Goal: Information Seeking & Learning: Learn about a topic

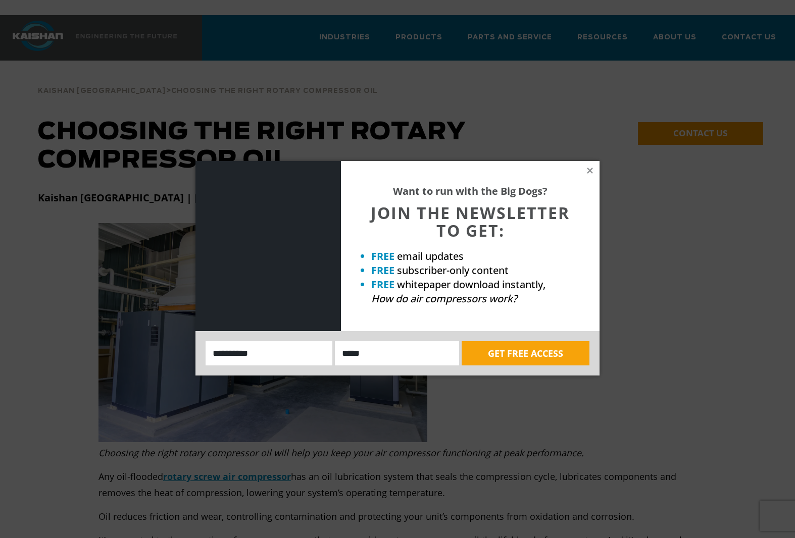
drag, startPoint x: 338, startPoint y: 314, endPoint x: 328, endPoint y: 307, distance: 12.3
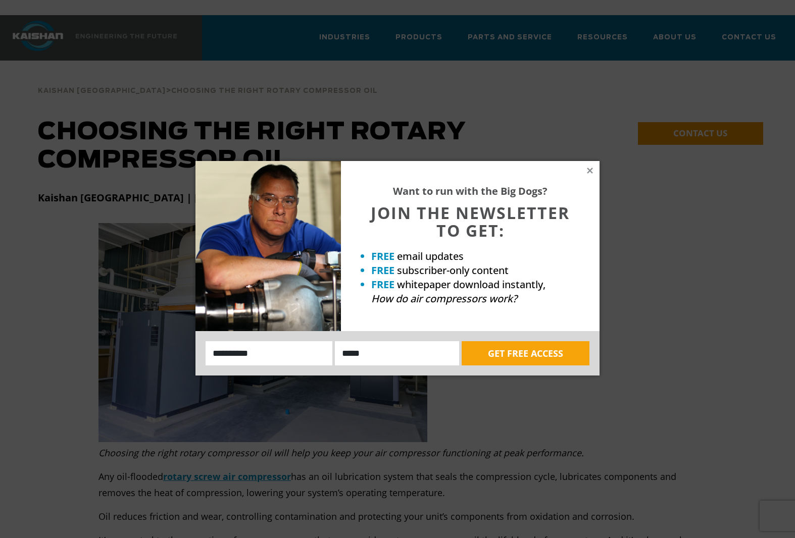
drag, startPoint x: 328, startPoint y: 307, endPoint x: 537, endPoint y: 138, distance: 268.9
click at [537, 139] on div "Want to run with the Big Dogs? JOIN THE NEWSLETTER TO GET: FREE email updates F…" at bounding box center [397, 269] width 795 height 538
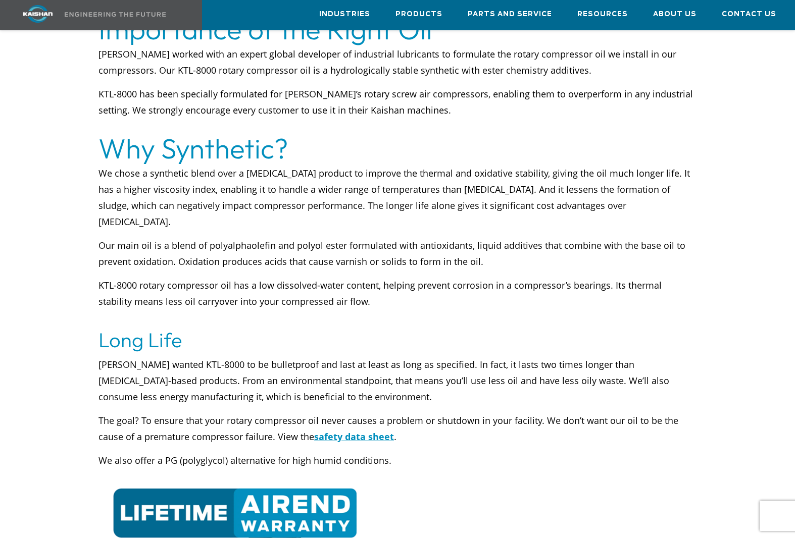
scroll to position [606, 0]
drag, startPoint x: 540, startPoint y: 450, endPoint x: 519, endPoint y: 308, distance: 143.5
click at [519, 325] on h3 "Long Life" at bounding box center [397, 339] width 598 height 28
drag, startPoint x: 519, startPoint y: 308, endPoint x: 510, endPoint y: 287, distance: 22.9
drag, startPoint x: 510, startPoint y: 287, endPoint x: 458, endPoint y: 438, distance: 160.2
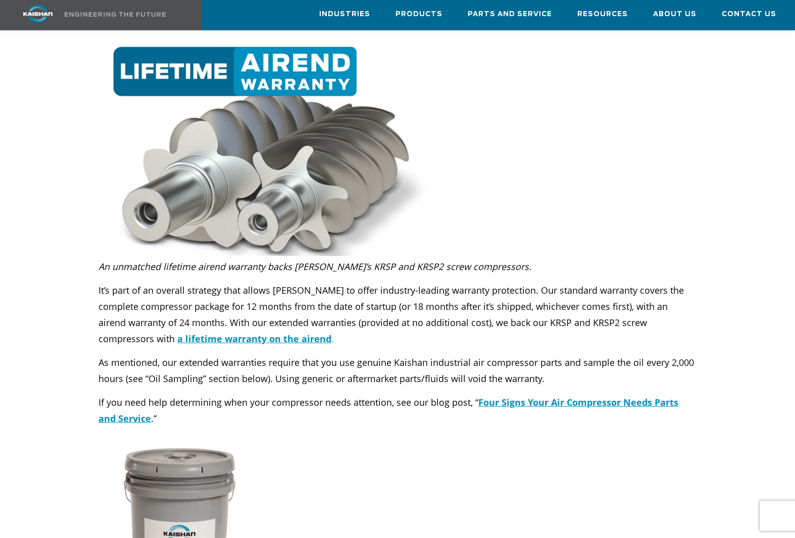
scroll to position [1111, 0]
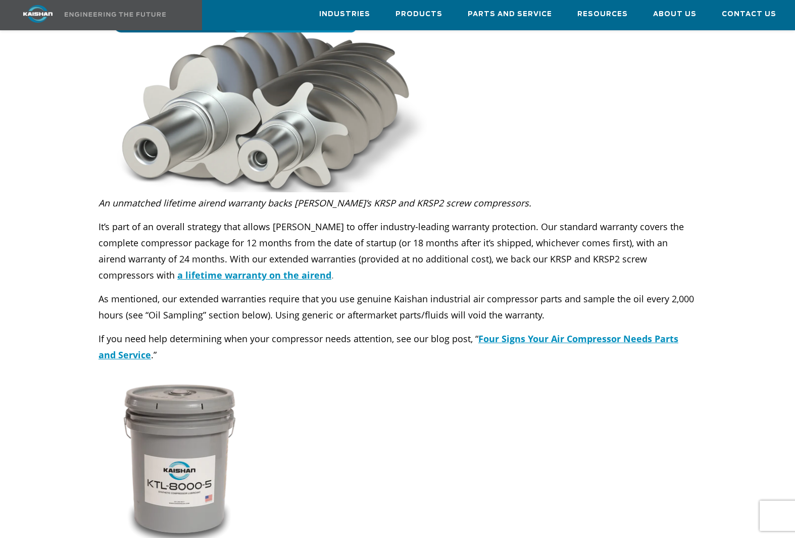
drag, startPoint x: 719, startPoint y: 222, endPoint x: 333, endPoint y: 431, distance: 438.6
click at [334, 432] on div at bounding box center [275, 462] width 354 height 167
drag, startPoint x: 548, startPoint y: 269, endPoint x: 434, endPoint y: 302, distance: 118.9
drag, startPoint x: 434, startPoint y: 302, endPoint x: 371, endPoint y: 453, distance: 163.9
click at [371, 453] on div at bounding box center [275, 462] width 354 height 167
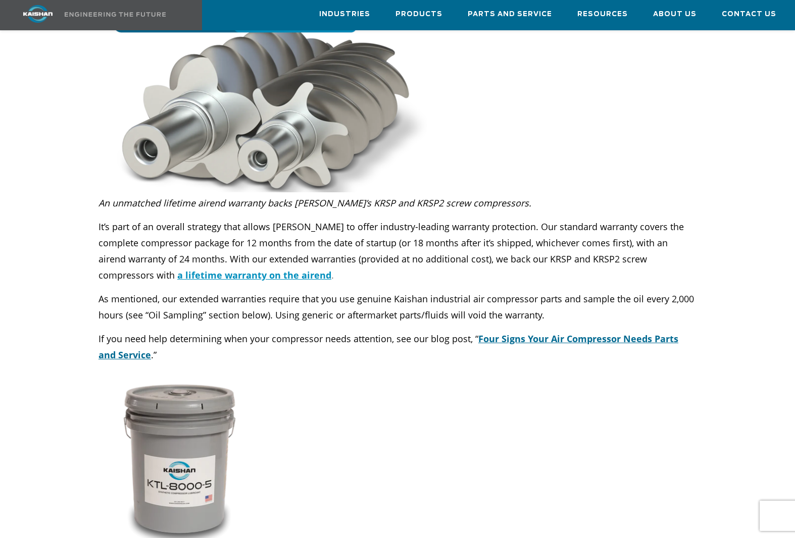
click at [106, 333] on u "Four Signs Your Air Compressor Needs Parts and Service" at bounding box center [388, 347] width 580 height 28
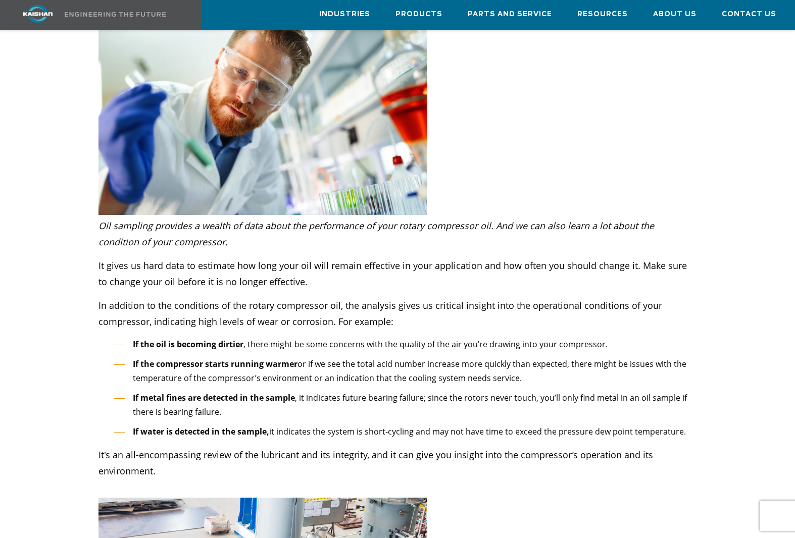
scroll to position [2525, 0]
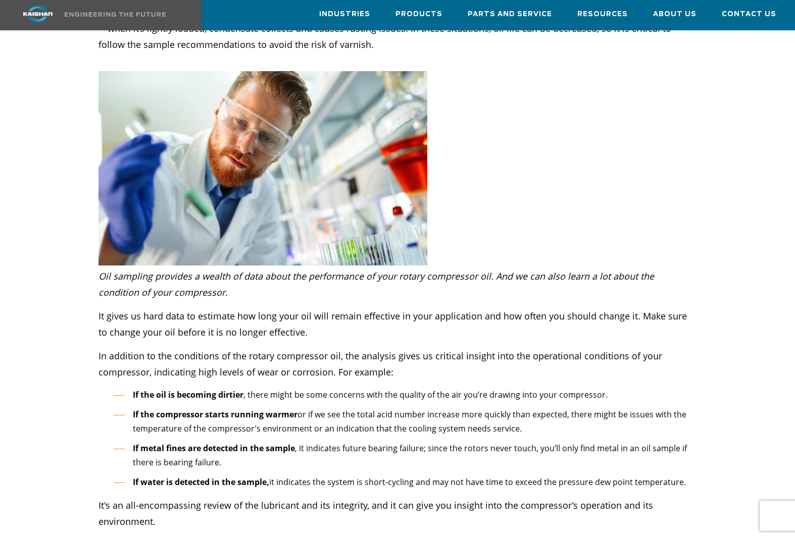
drag, startPoint x: 633, startPoint y: 389, endPoint x: 628, endPoint y: 387, distance: 5.2
drag, startPoint x: 628, startPoint y: 387, endPoint x: 708, endPoint y: 428, distance: 90.1
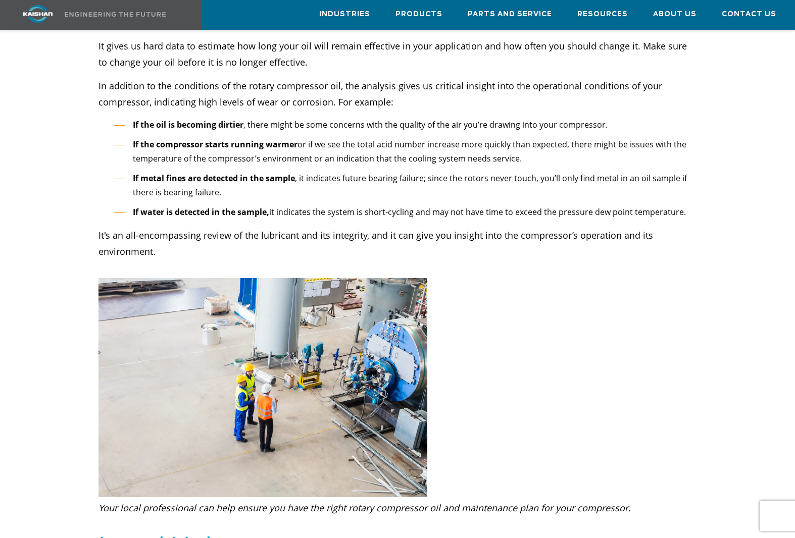
scroll to position [2777, 0]
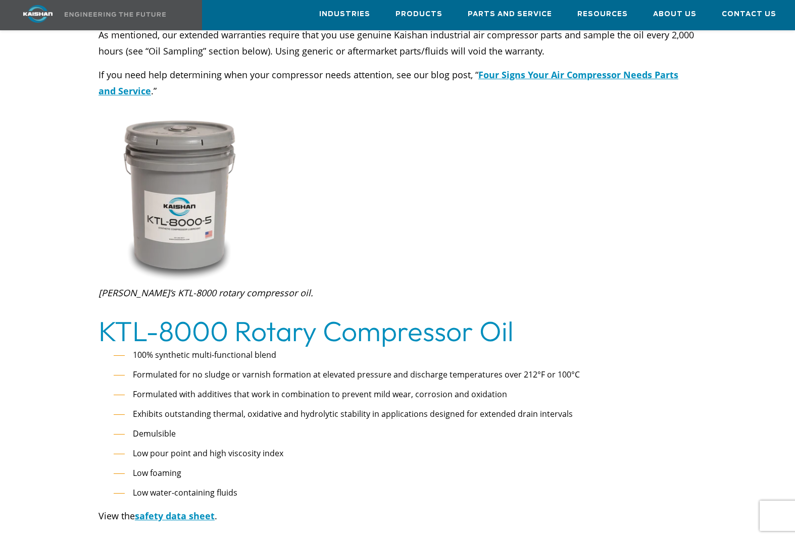
scroll to position [1414, 0]
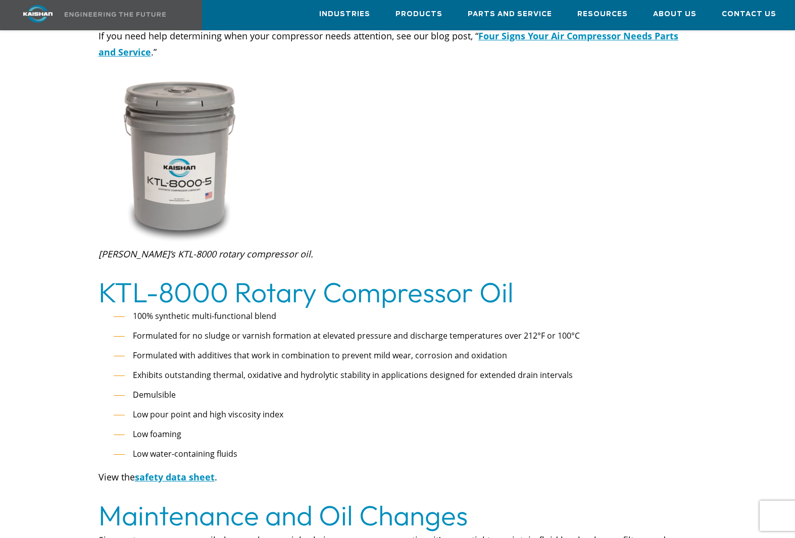
drag, startPoint x: 78, startPoint y: 375, endPoint x: 513, endPoint y: 428, distance: 437.9
click at [513, 447] on li "Low water-containing fluids" at bounding box center [405, 454] width 583 height 15
drag, startPoint x: 373, startPoint y: 400, endPoint x: 369, endPoint y: 424, distance: 24.5
click at [369, 447] on li "Low water-containing fluids" at bounding box center [405, 454] width 583 height 15
drag, startPoint x: 317, startPoint y: 400, endPoint x: 330, endPoint y: 494, distance: 94.8
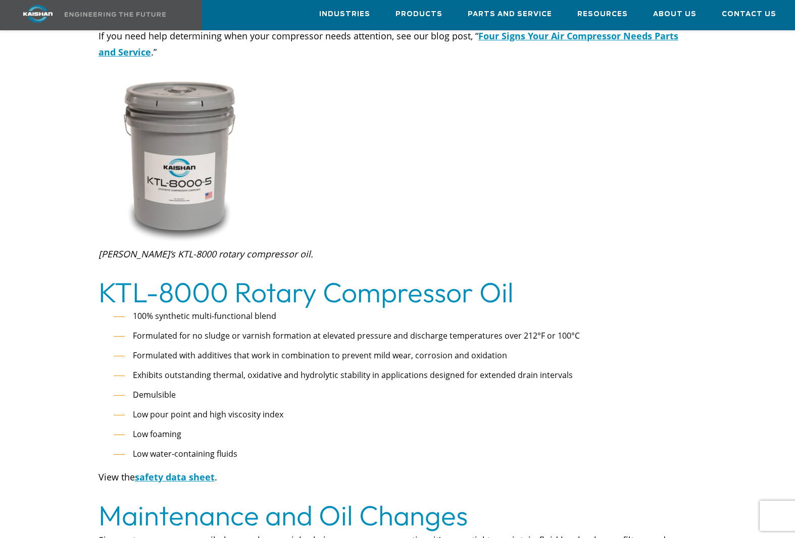
click at [330, 501] on h2 "Maintenance and Oil Changes" at bounding box center [397, 515] width 598 height 28
drag, startPoint x: 263, startPoint y: 462, endPoint x: 239, endPoint y: 452, distance: 25.6
drag, startPoint x: 239, startPoint y: 452, endPoint x: 122, endPoint y: 432, distance: 119.4
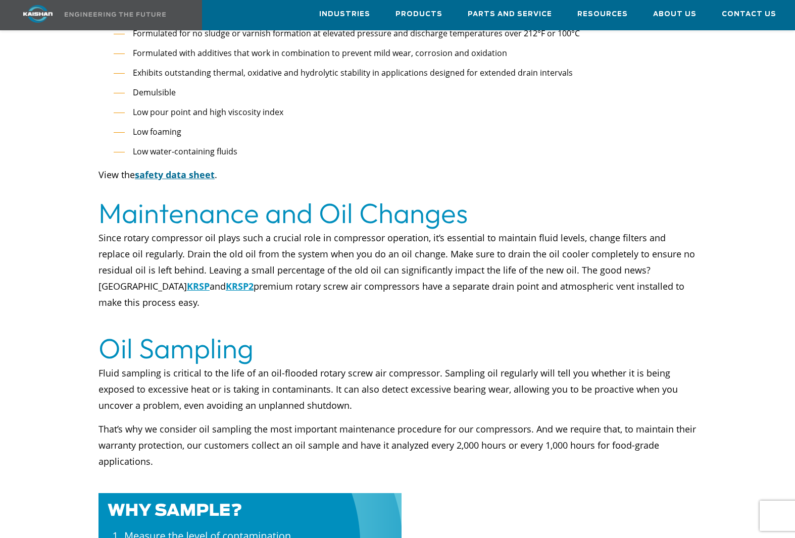
scroll to position [1717, 0]
click at [156, 168] on u "safety data sheet" at bounding box center [175, 174] width 80 height 12
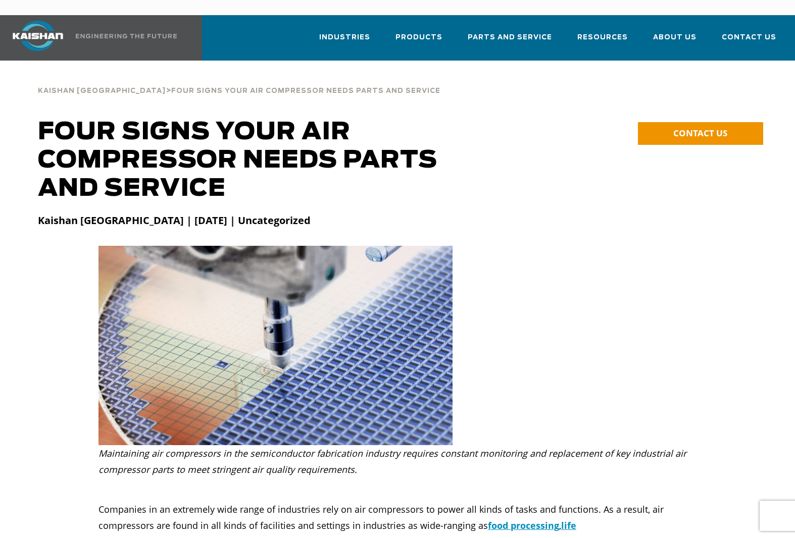
drag, startPoint x: 583, startPoint y: 321, endPoint x: 521, endPoint y: 277, distance: 76.0
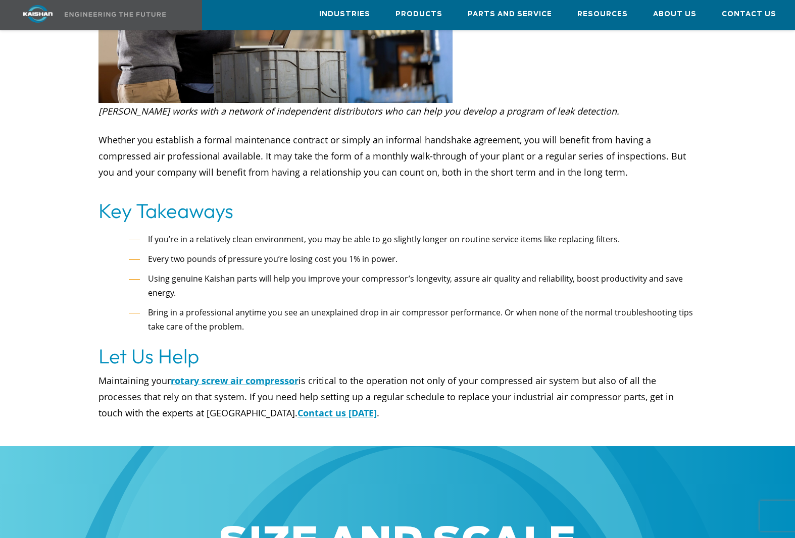
scroll to position [2394, 0]
